Goal: Check status: Check status

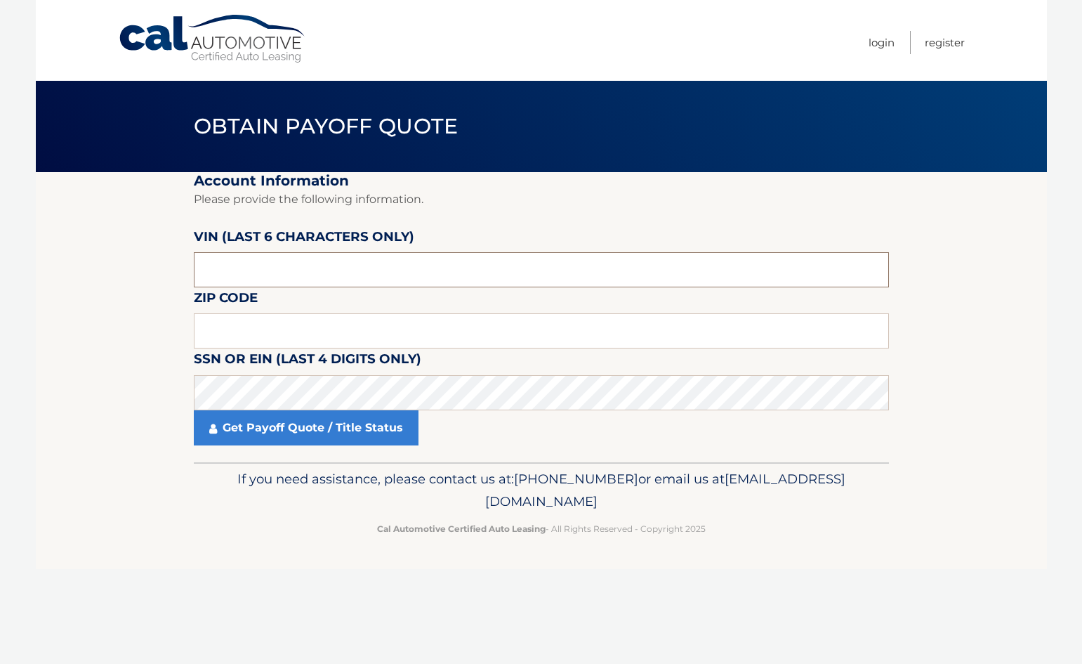
click at [383, 275] on input "text" at bounding box center [541, 269] width 695 height 35
click at [379, 265] on input "text" at bounding box center [541, 269] width 695 height 35
paste input "139617"
type input "139617"
click at [314, 331] on input "text" at bounding box center [541, 330] width 695 height 35
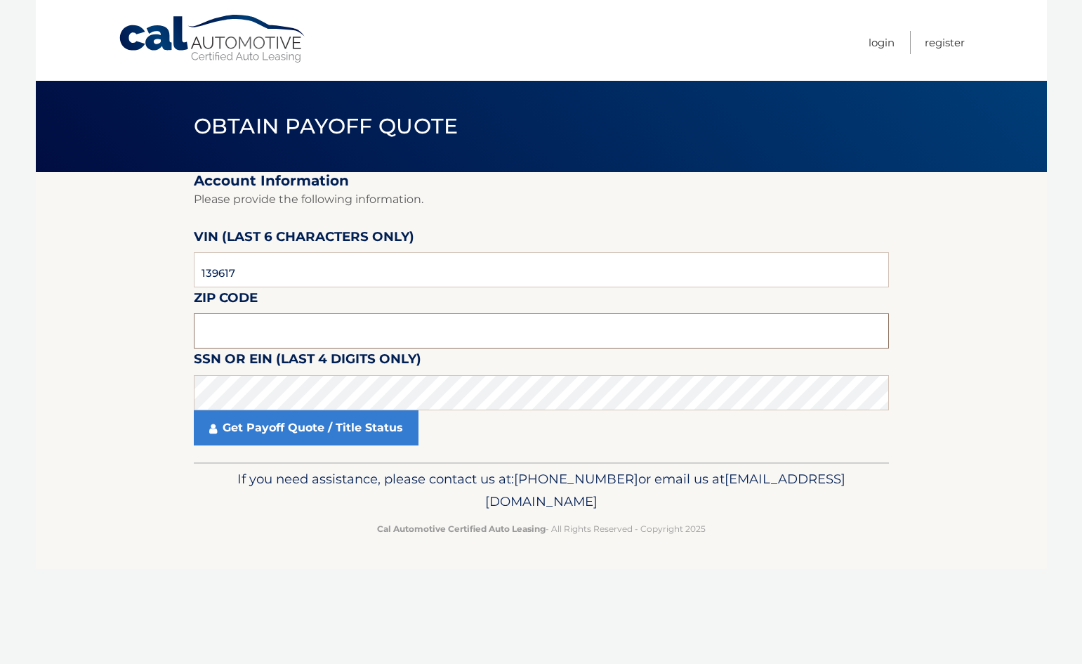
click at [304, 332] on input "text" at bounding box center [541, 330] width 695 height 35
type input "33308"
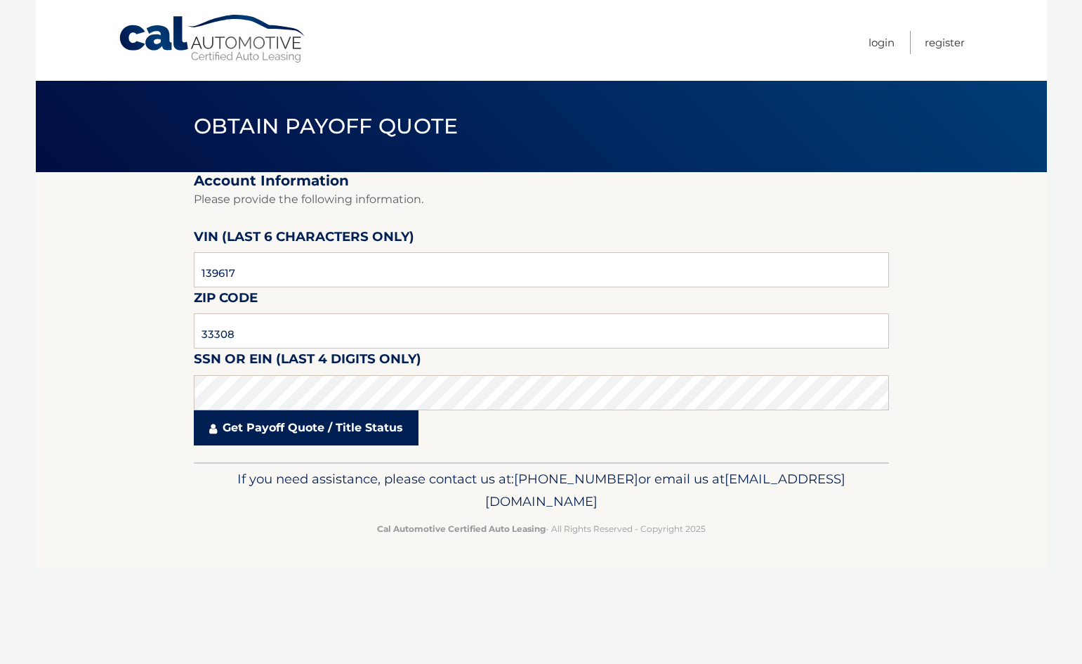
click at [315, 418] on link "Get Payoff Quote / Title Status" at bounding box center [306, 427] width 225 height 35
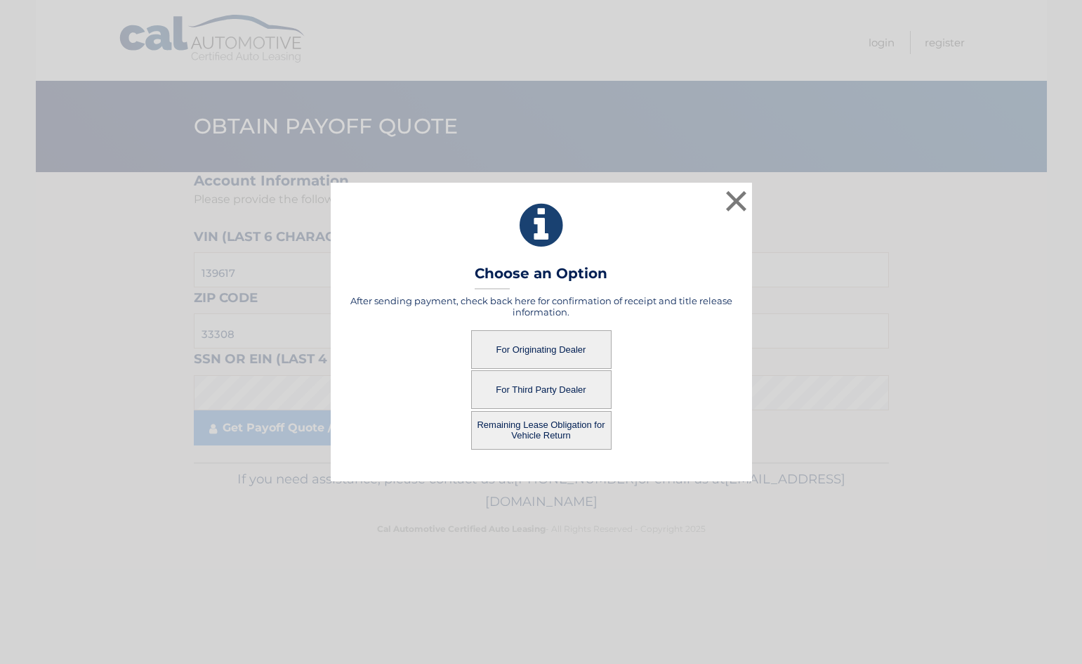
click at [509, 348] on button "For Originating Dealer" at bounding box center [541, 349] width 140 height 39
click at [542, 348] on button "For Originating Dealer" at bounding box center [541, 349] width 140 height 39
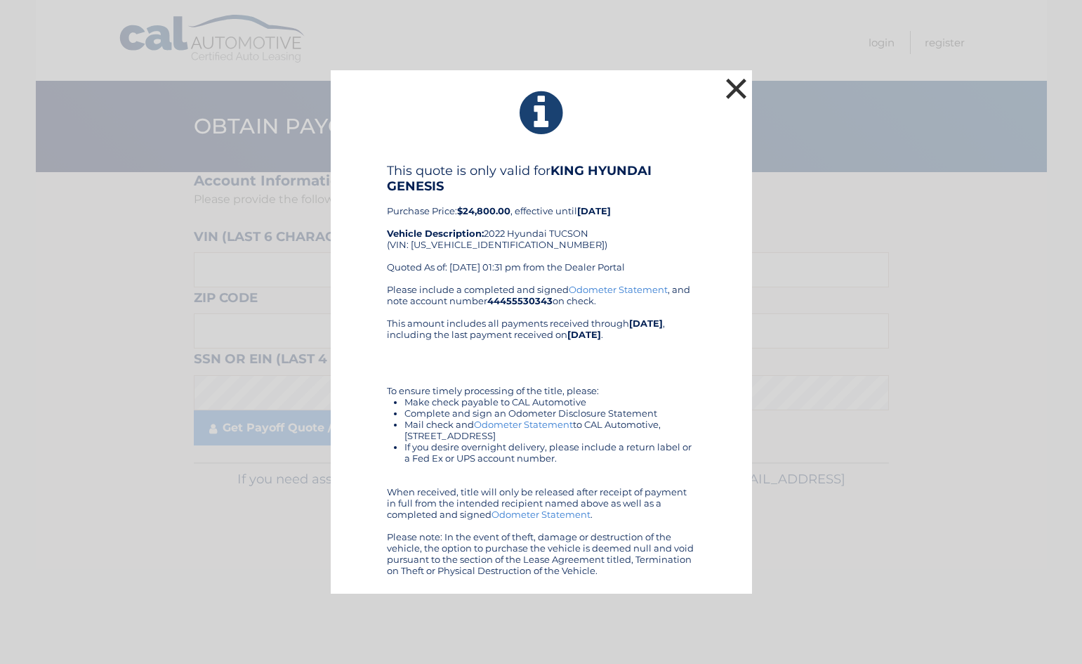
click at [739, 79] on button "×" at bounding box center [737, 88] width 28 height 28
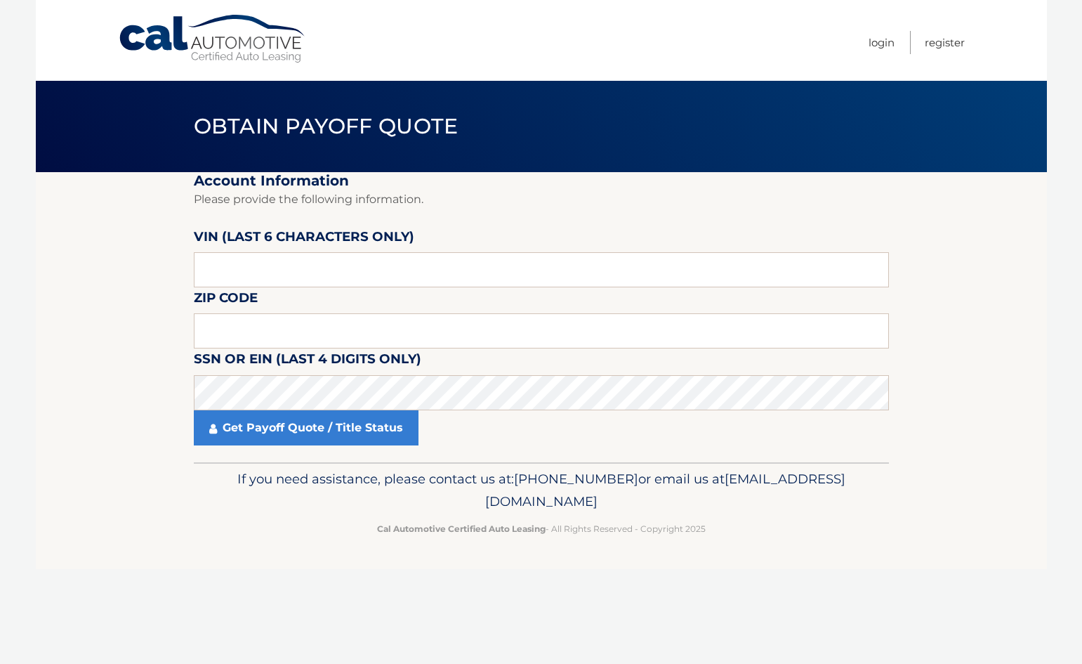
click at [788, 204] on p "Please provide the following information." at bounding box center [541, 200] width 695 height 20
click at [811, 222] on fieldset "Account Information Please provide the following information. [PERSON_NAME] (la…" at bounding box center [541, 317] width 695 height 290
click at [813, 223] on fieldset "Account Information Please provide the following information. [PERSON_NAME] (la…" at bounding box center [541, 317] width 695 height 290
click at [818, 203] on p "Please provide the following information." at bounding box center [541, 200] width 695 height 20
